Goal: Task Accomplishment & Management: Manage account settings

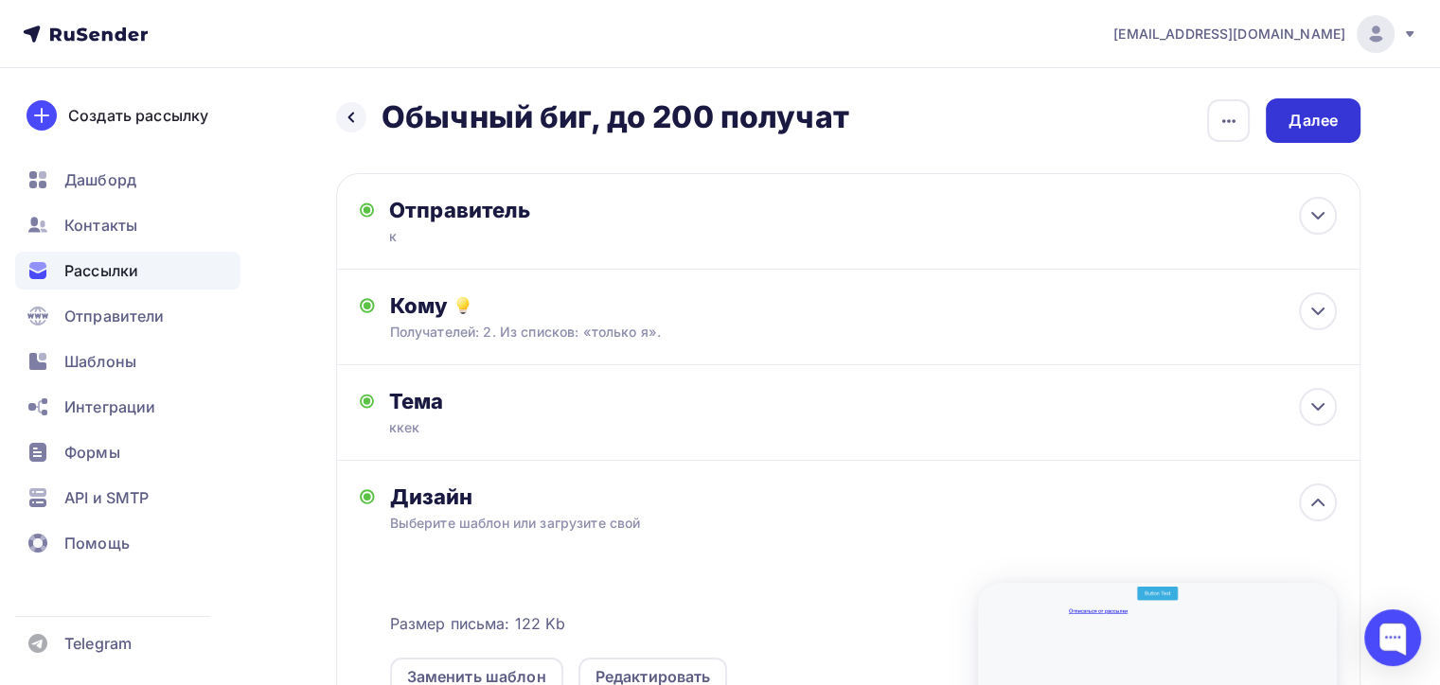
click at [1330, 122] on div "Далее" at bounding box center [1312, 121] width 49 height 22
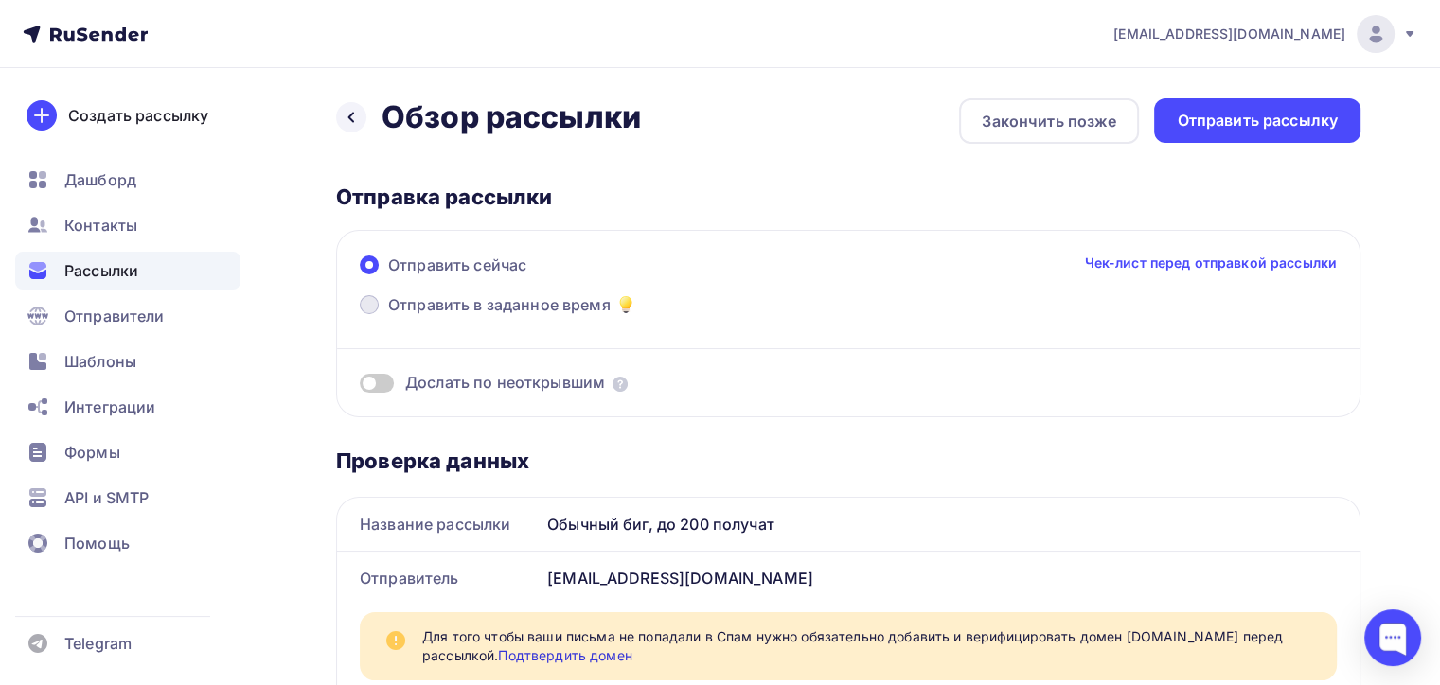
click at [379, 307] on label "Отправить в заданное время" at bounding box center [498, 306] width 277 height 27
click at [388, 316] on input "Отправить в заданное время" at bounding box center [388, 316] width 0 height 0
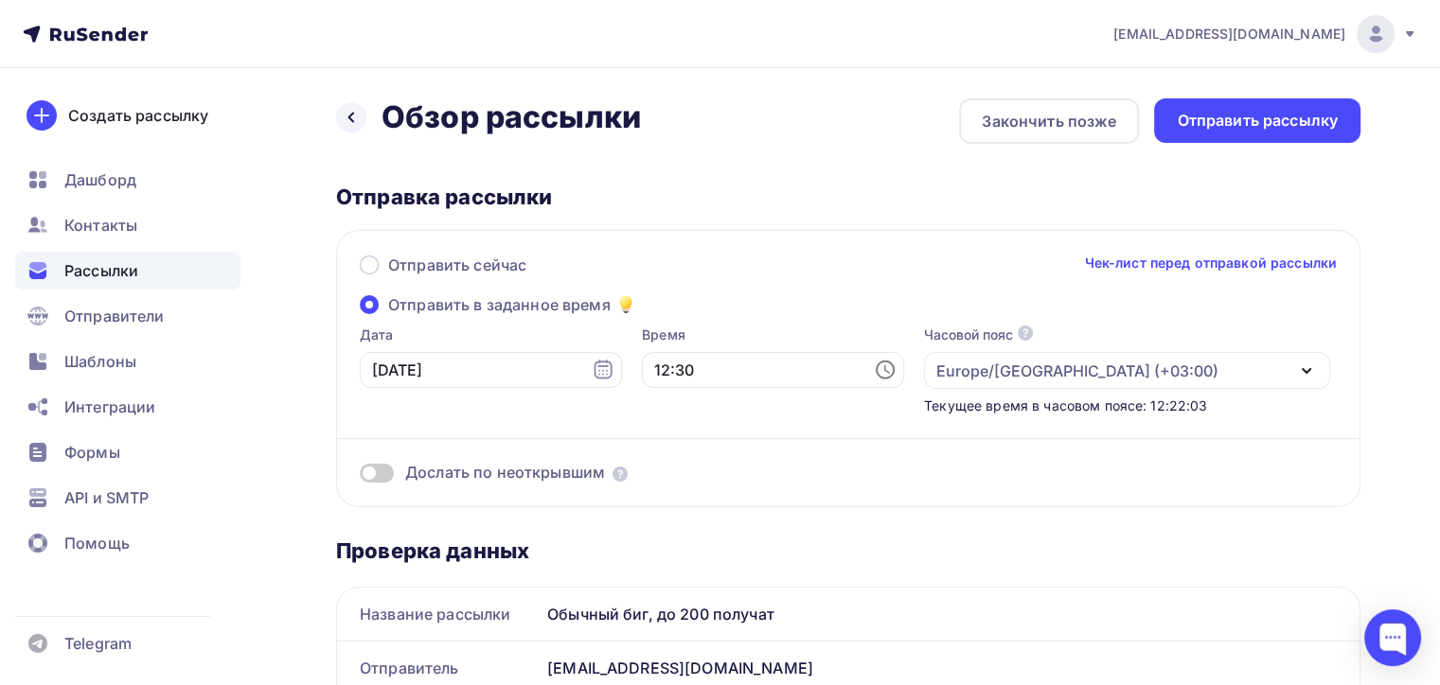
click at [378, 298] on label "Отправить в заданное время" at bounding box center [498, 306] width 277 height 27
click at [388, 316] on input "Отправить в заданное время" at bounding box center [388, 316] width 0 height 0
click at [598, 385] on div "Дата 10.10.2025 Время 12:30 Часовой пояс По умолчанию используется часовой пояс…" at bounding box center [837, 371] width 983 height 90
click at [650, 367] on input "12:30" at bounding box center [773, 370] width 262 height 36
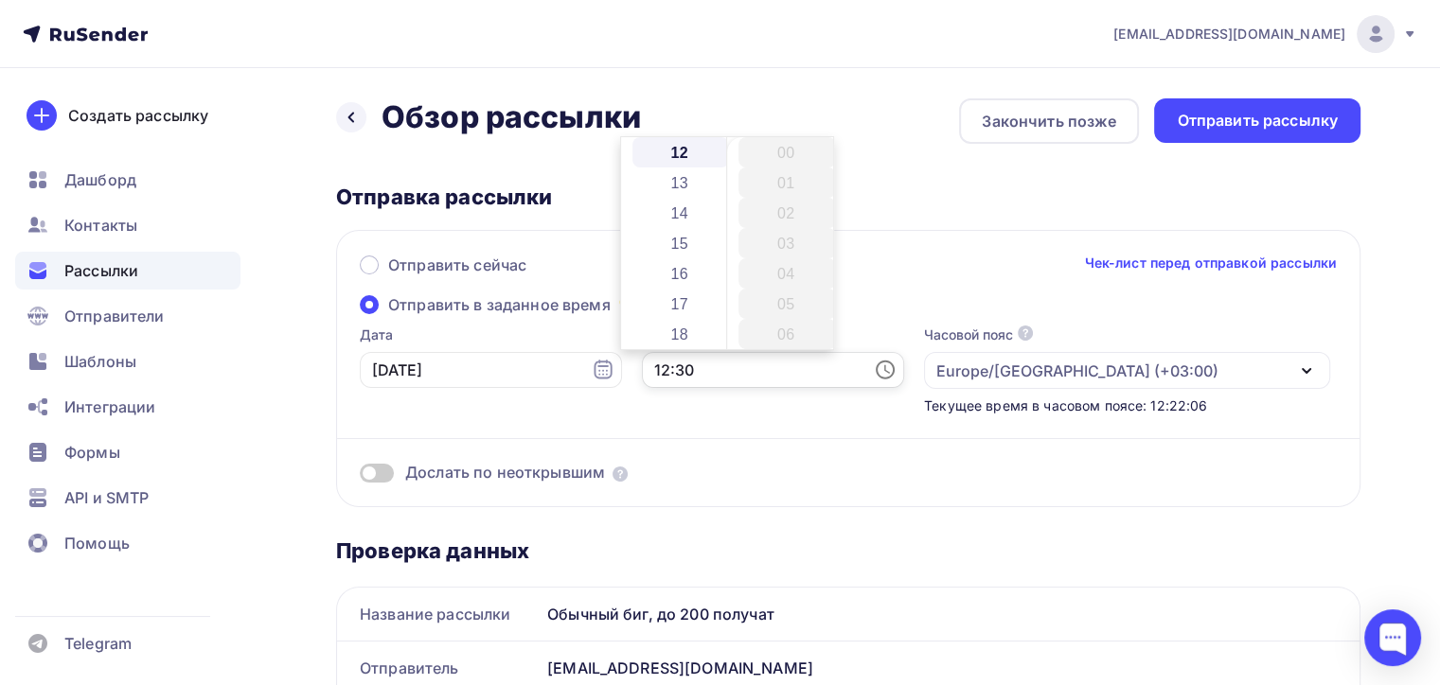
scroll to position [909, 0]
click at [668, 330] on li "18" at bounding box center [680, 334] width 97 height 30
type input "18:30"
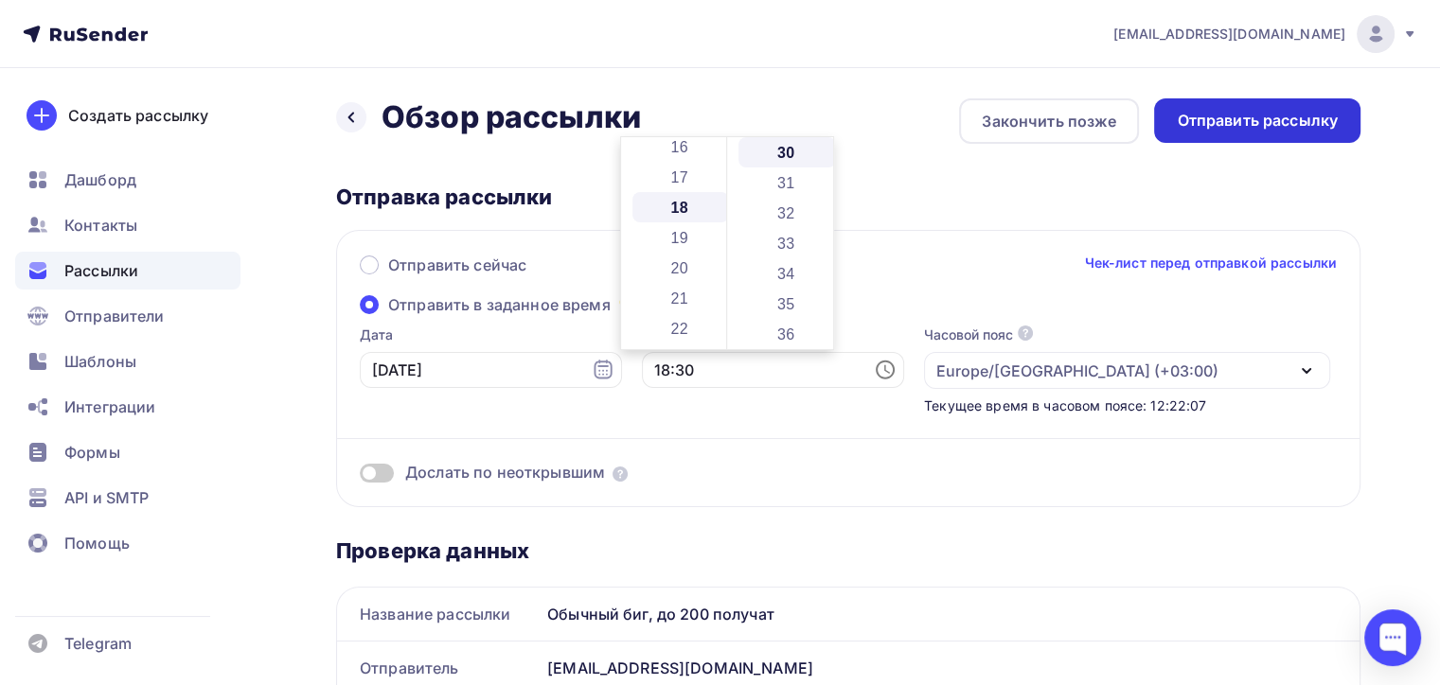
scroll to position [545, 0]
click at [1207, 114] on div "Отправить рассылку" at bounding box center [1257, 121] width 161 height 22
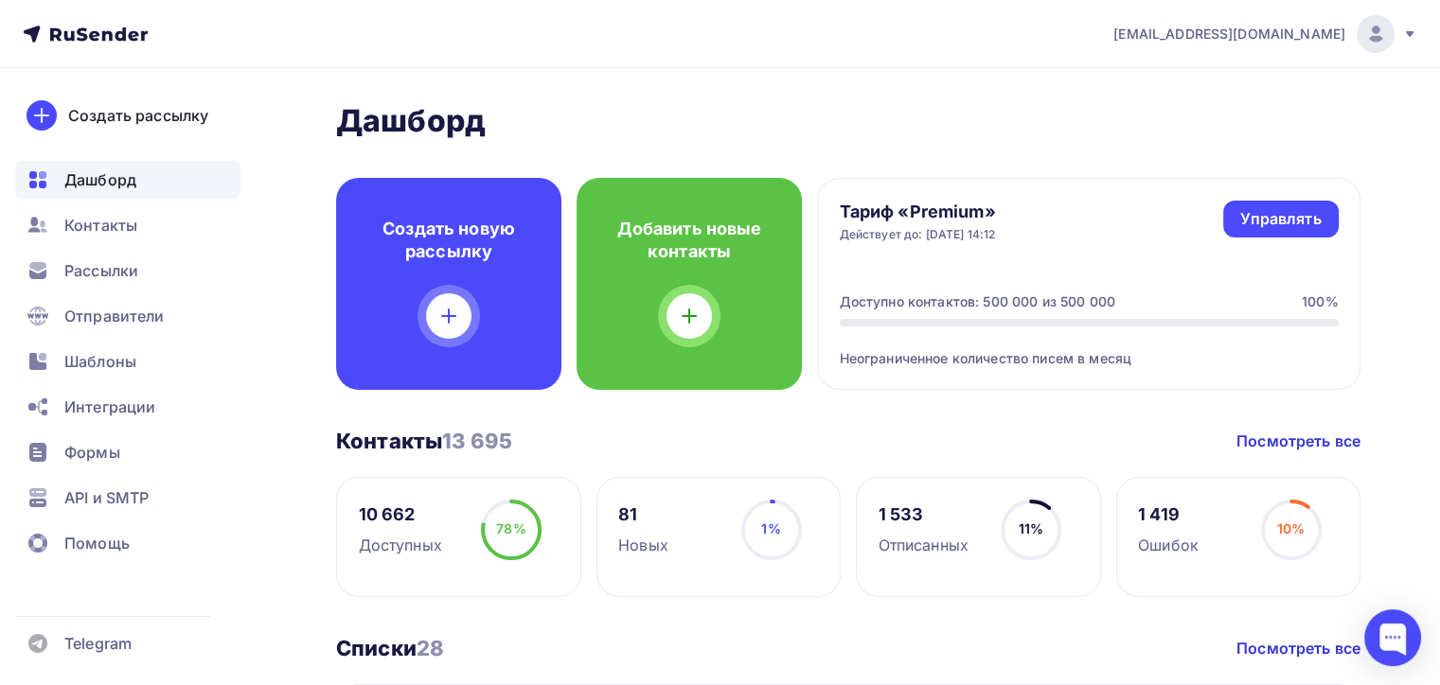
click at [104, 381] on ul "Дашборд Контакты Рассылки Отправители Шаблоны Интеграции Формы API и SMTP Помощь" at bounding box center [127, 367] width 225 height 412
click at [107, 374] on div "Шаблоны" at bounding box center [127, 362] width 225 height 38
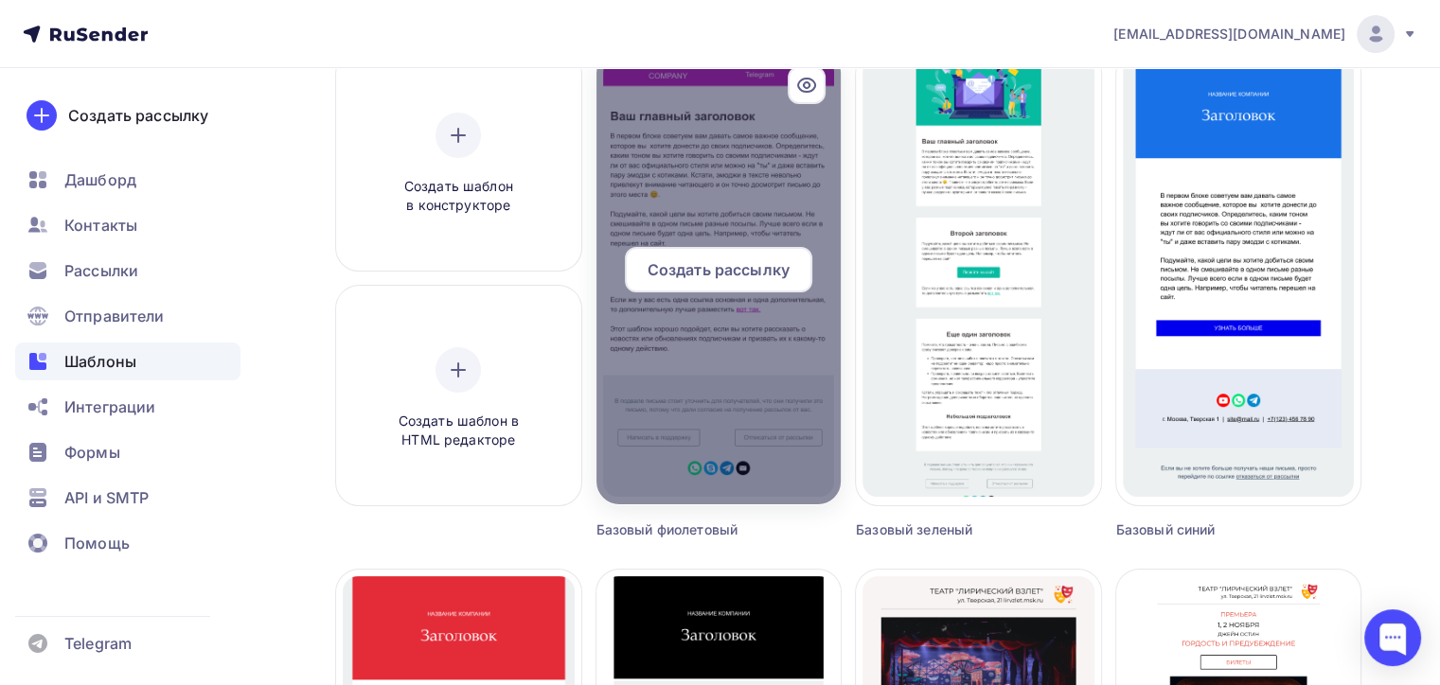
scroll to position [95, 0]
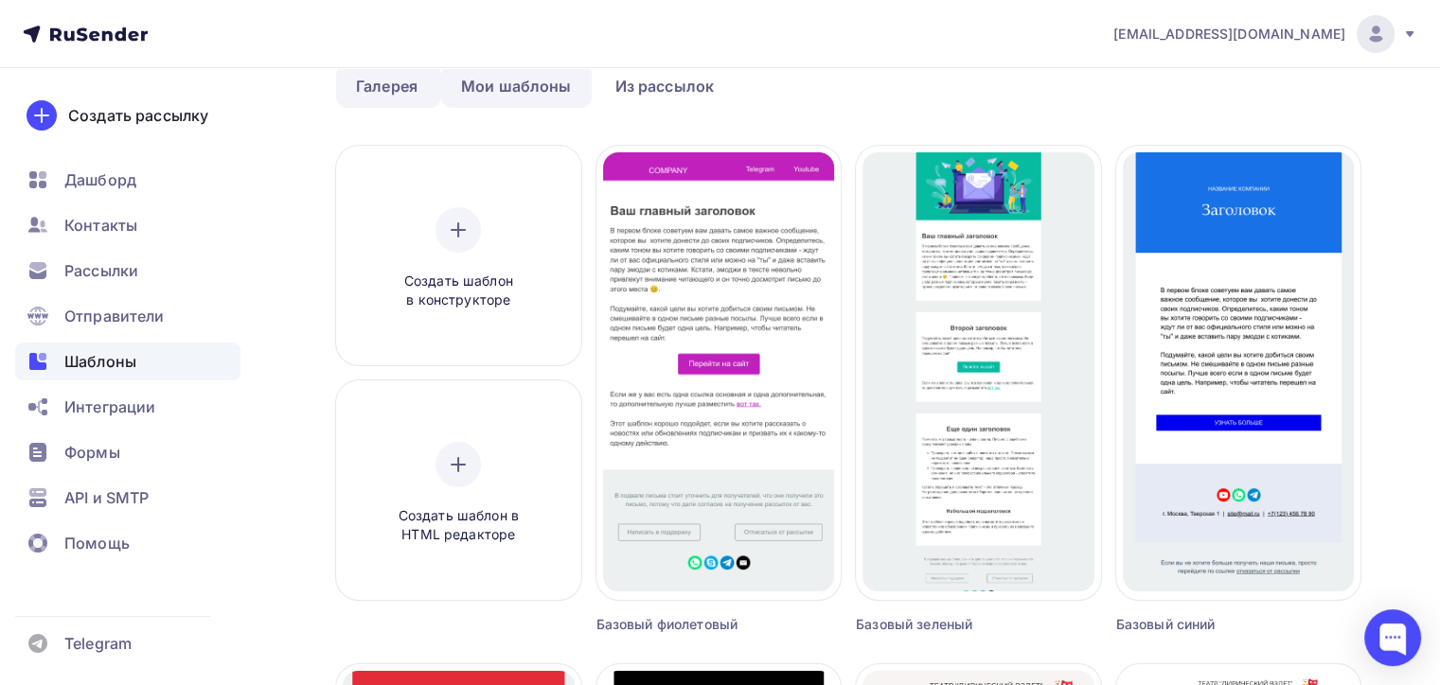
click at [529, 95] on link "Мои шаблоны" at bounding box center [516, 86] width 150 height 44
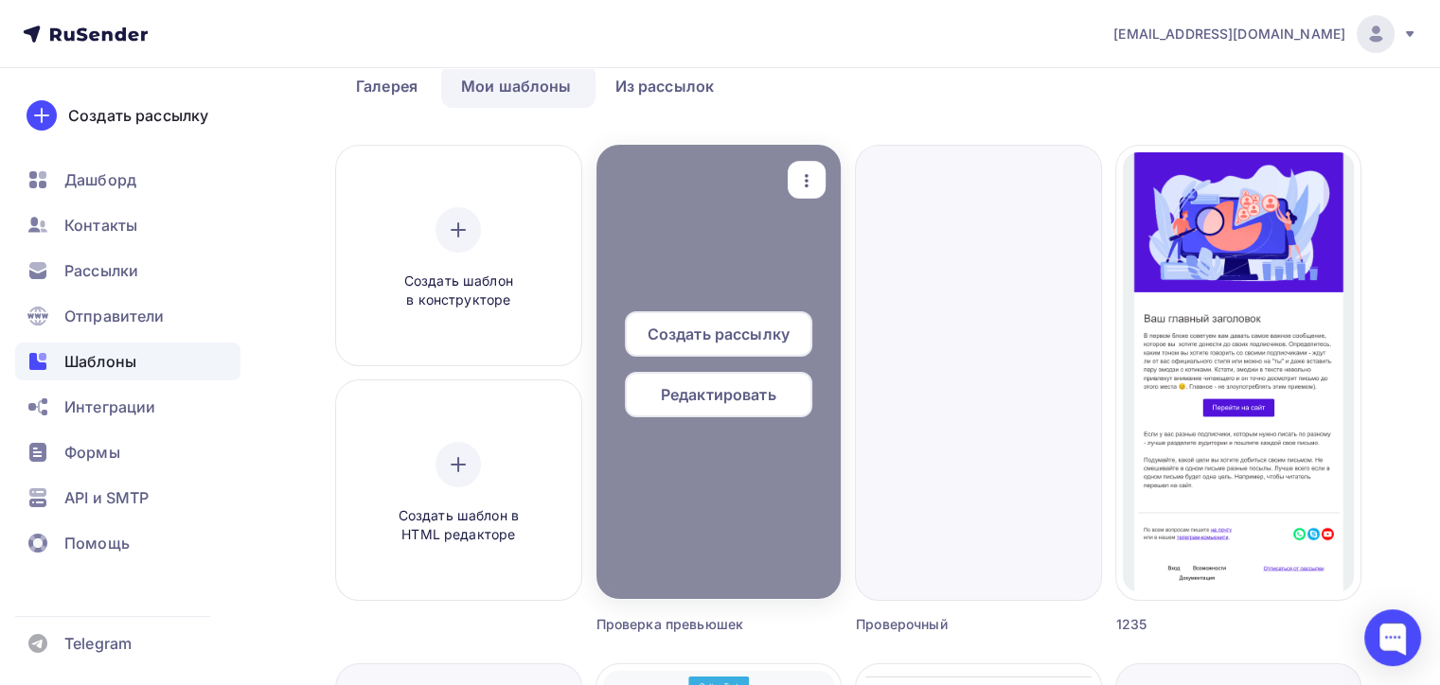
click at [804, 184] on icon "button" at bounding box center [806, 180] width 23 height 23
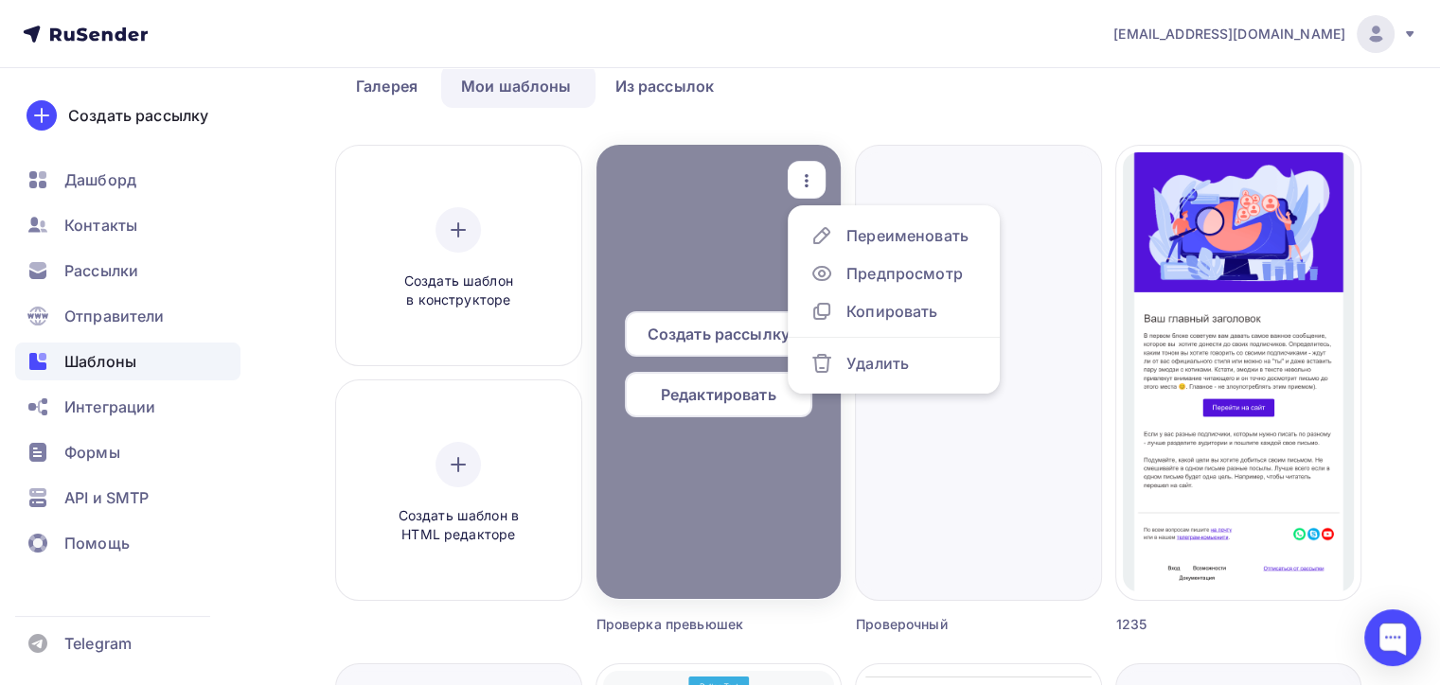
click at [803, 184] on icon "button" at bounding box center [806, 180] width 23 height 23
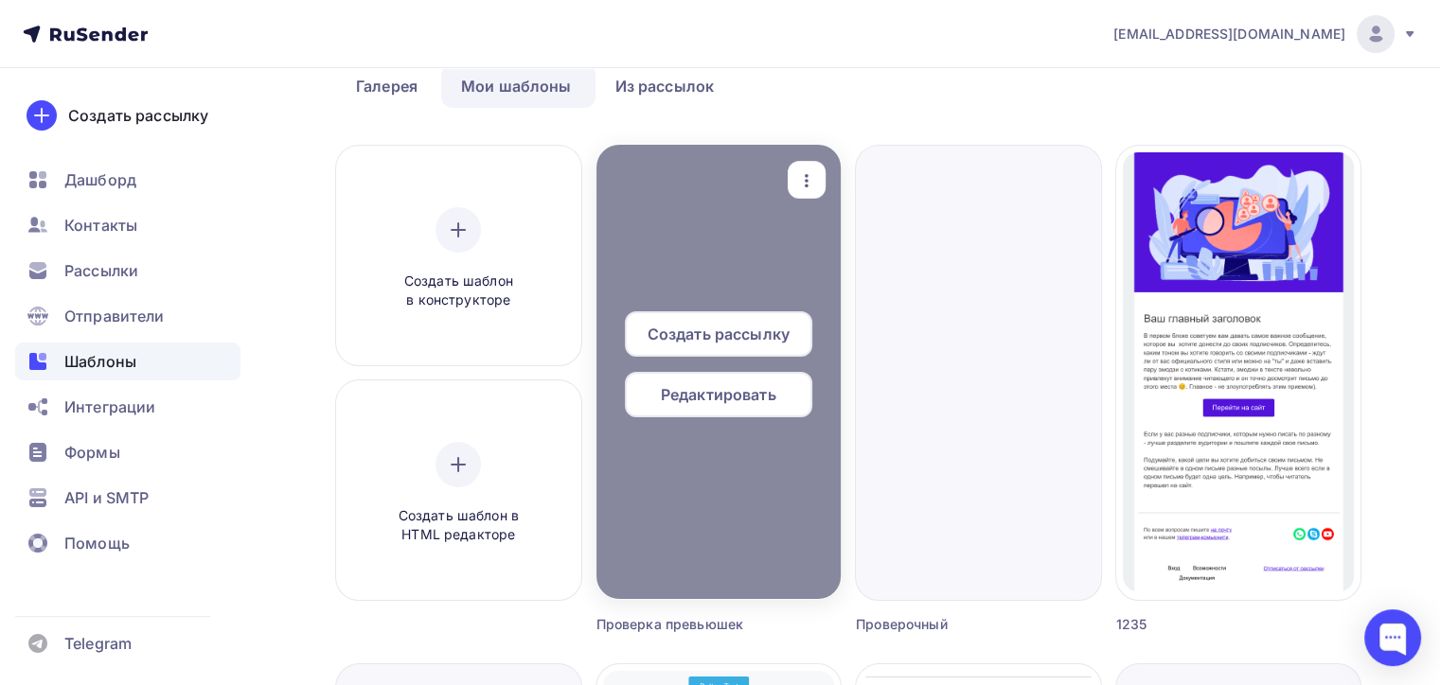
click at [814, 191] on icon "button" at bounding box center [806, 180] width 23 height 23
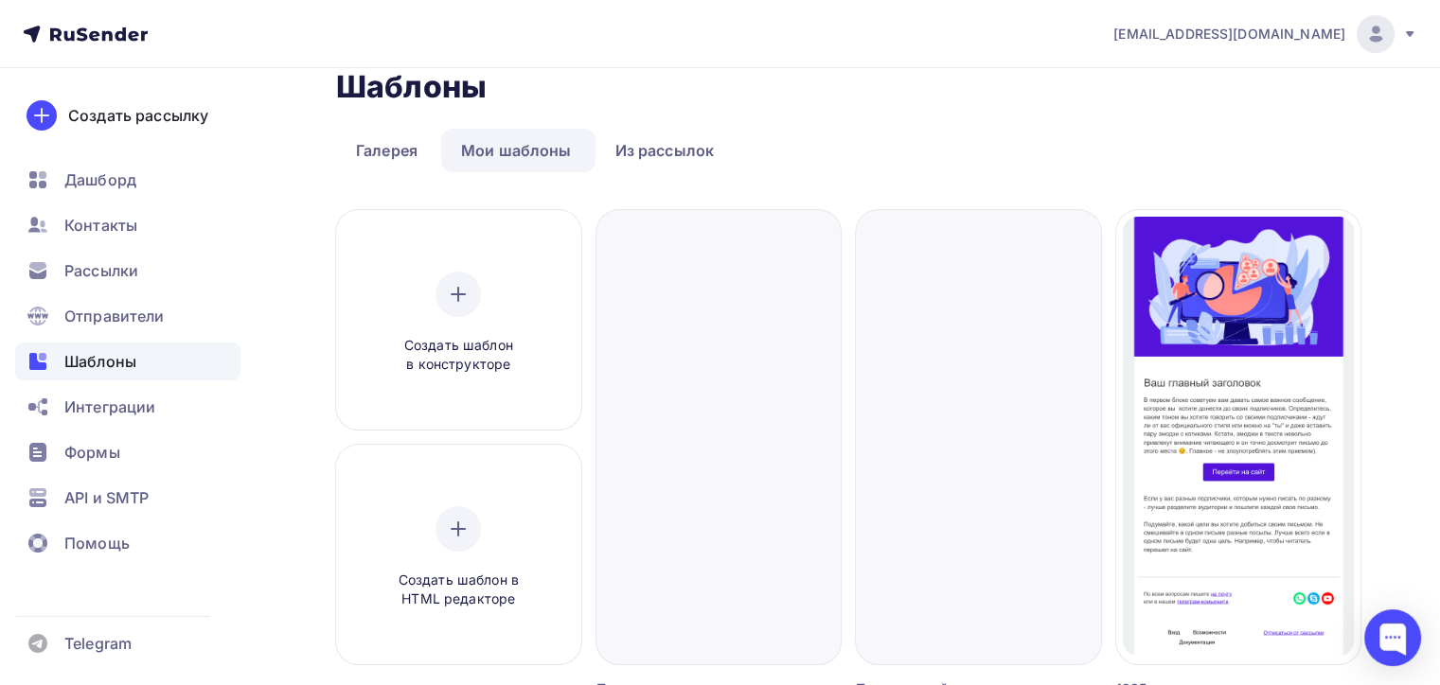
scroll to position [0, 0]
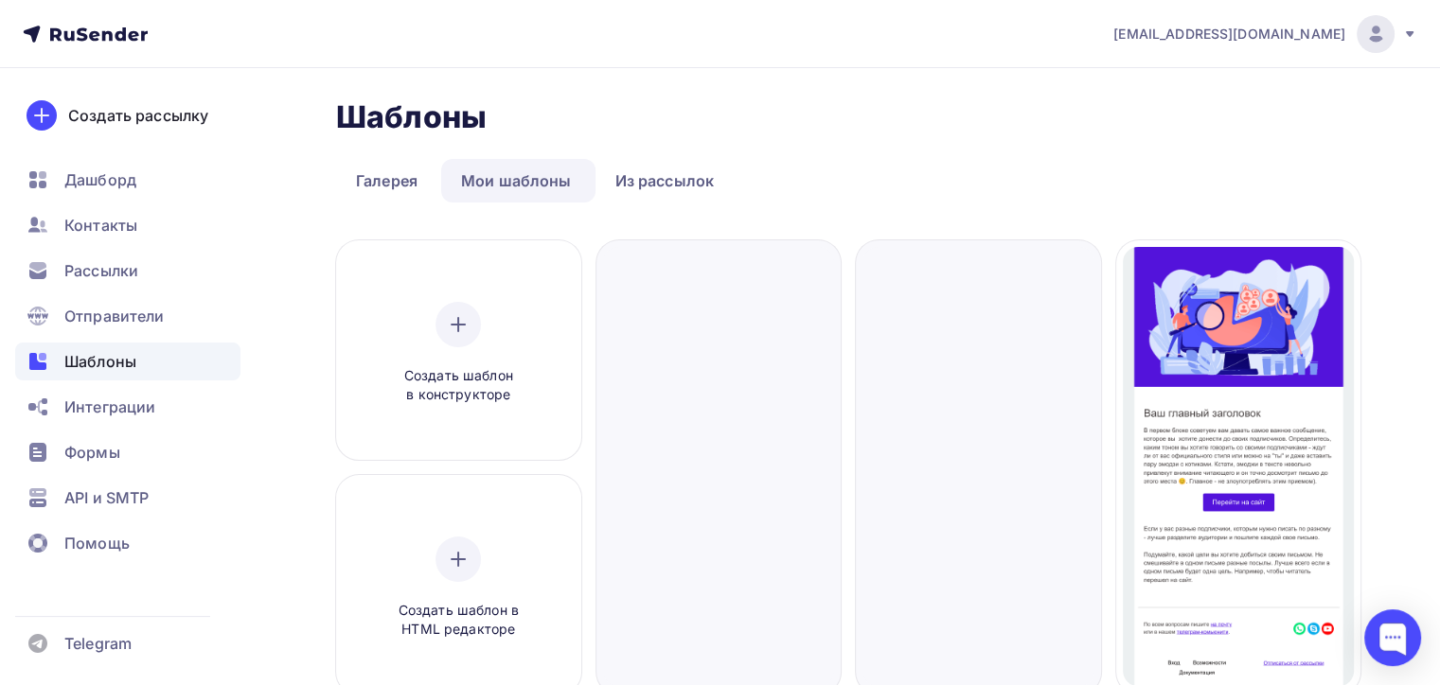
click at [844, 171] on ul "Галерея Мои шаблоны Из рассылок" at bounding box center [848, 181] width 1024 height 44
